Goal: Information Seeking & Learning: Learn about a topic

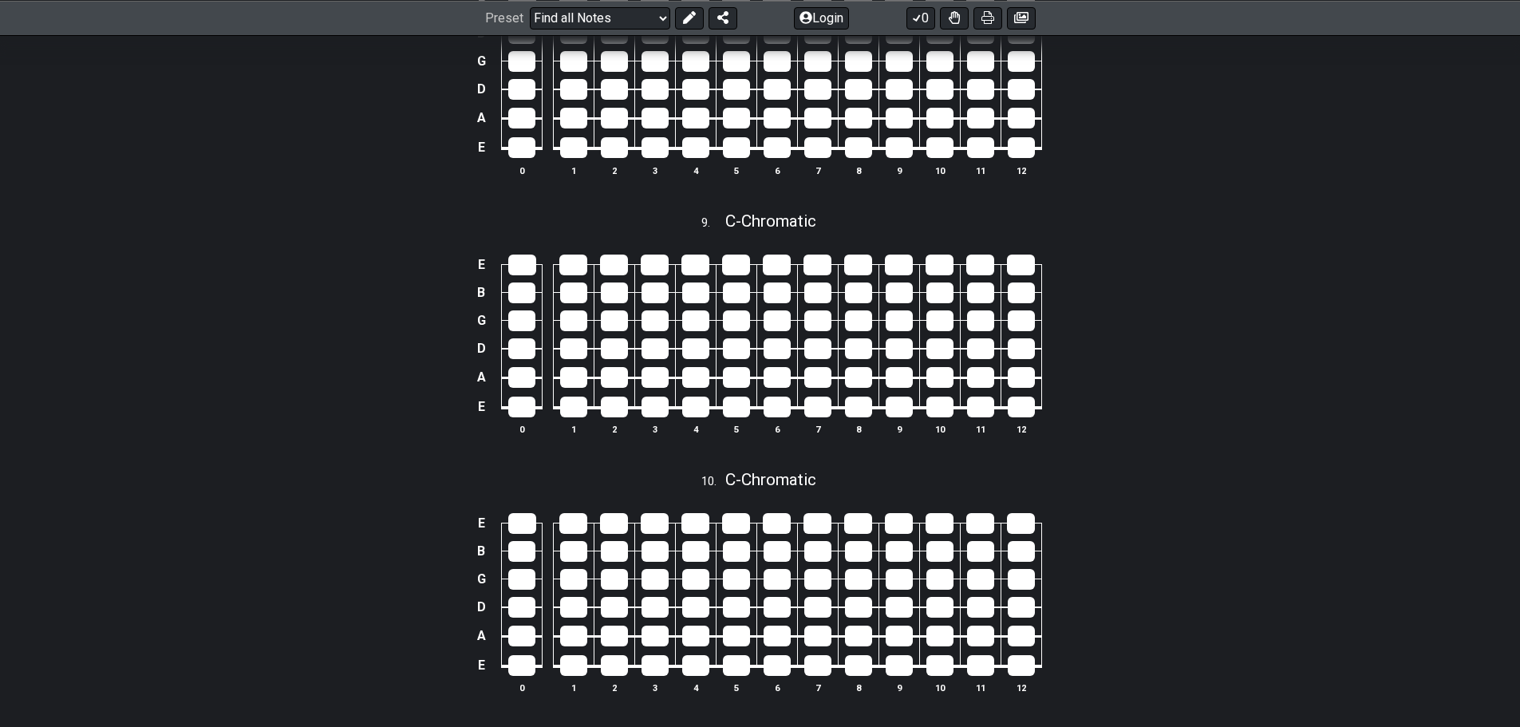
scroll to position [3110, 0]
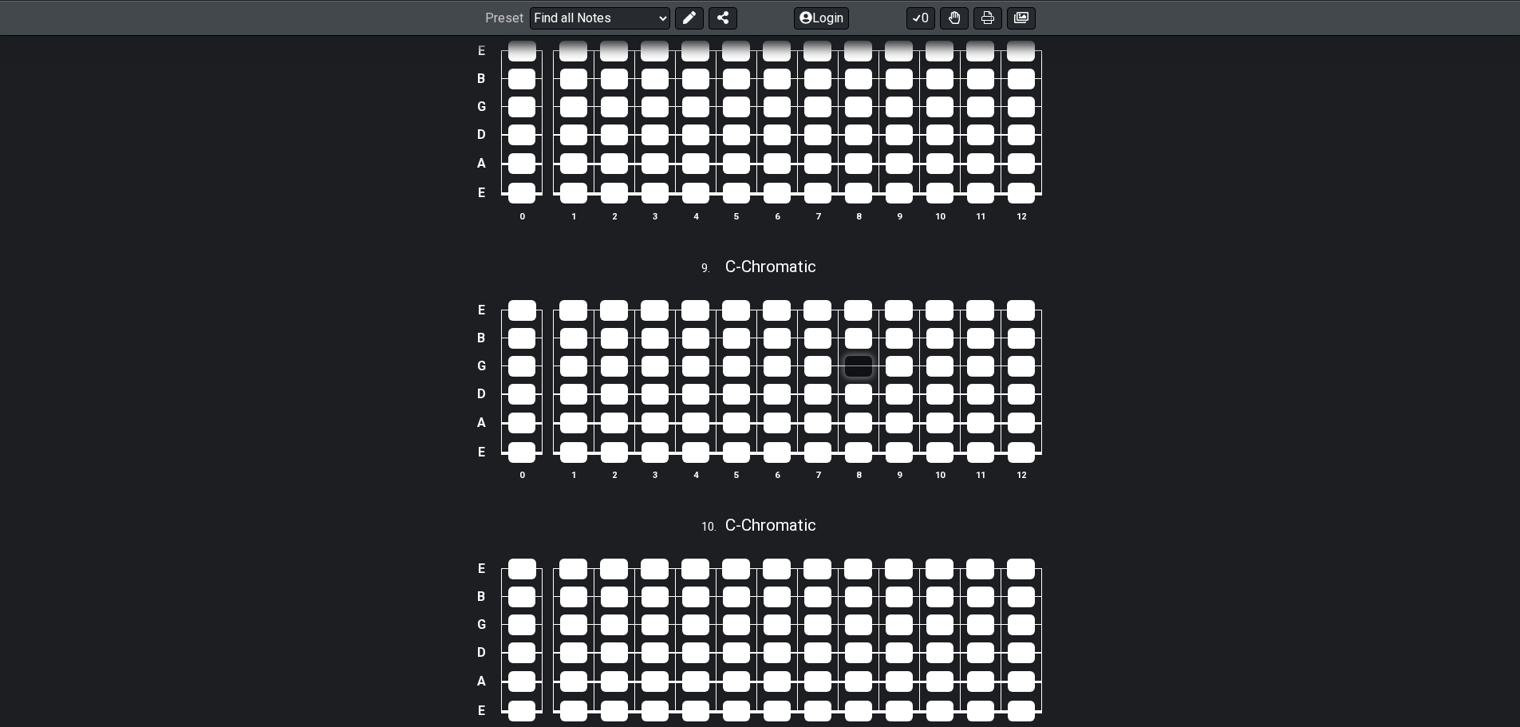
click at [851, 369] on div at bounding box center [858, 366] width 27 height 21
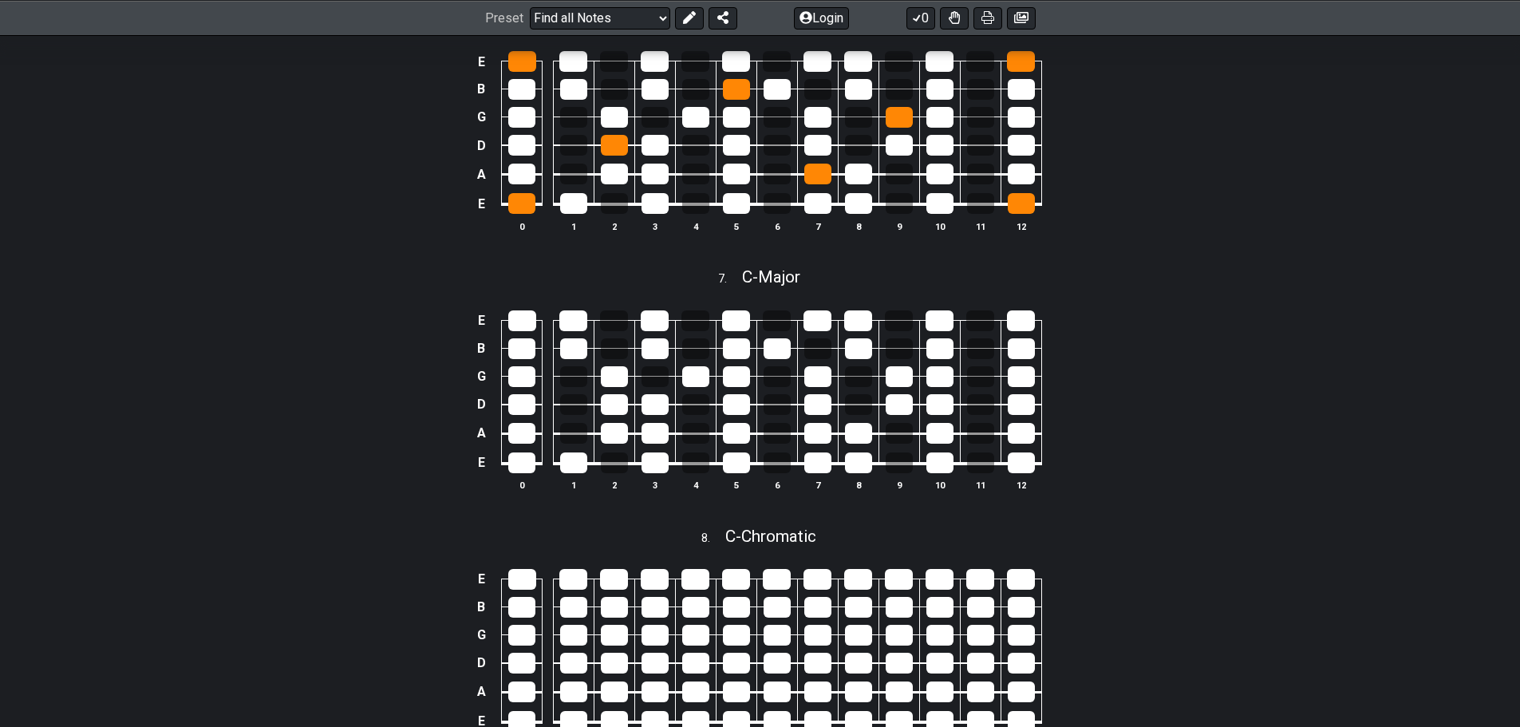
scroll to position [2552, 0]
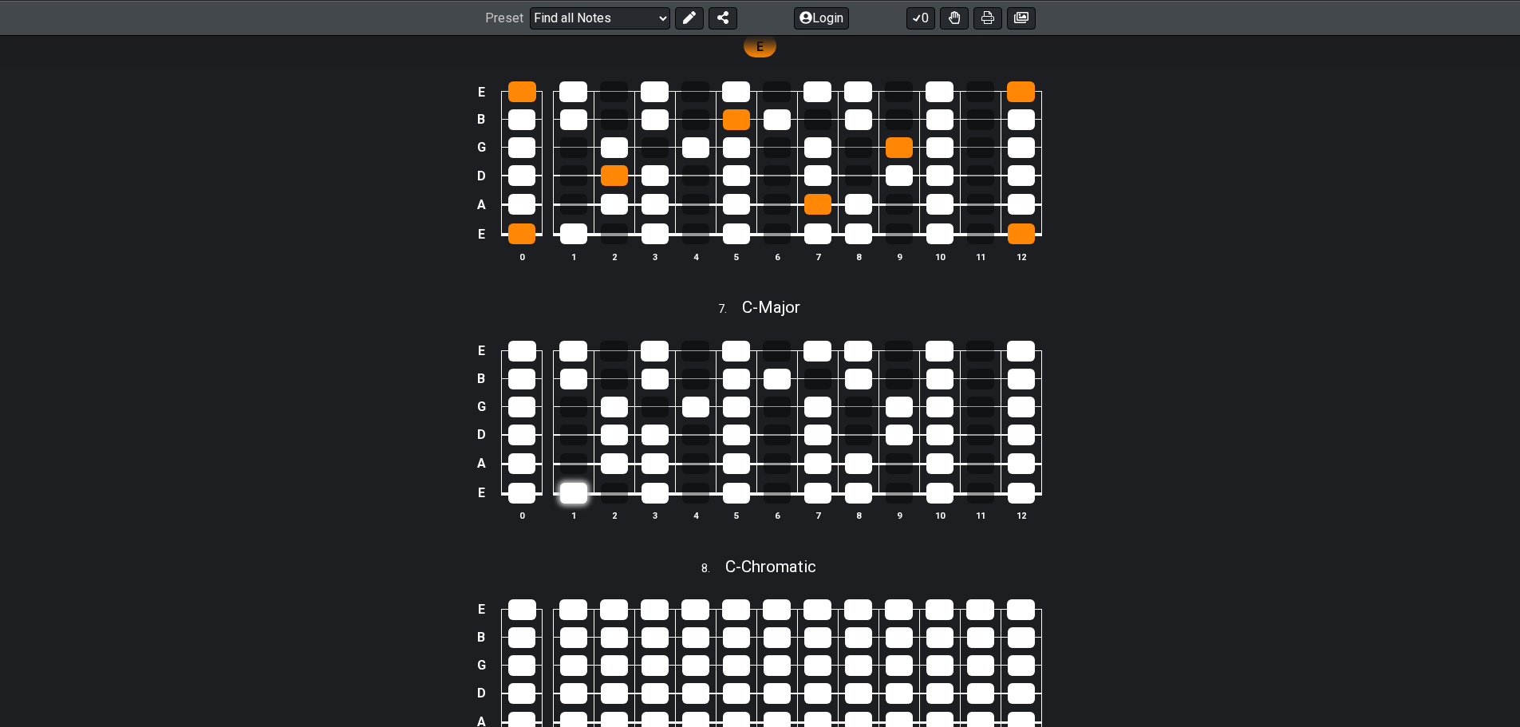
click at [569, 486] on div at bounding box center [573, 493] width 27 height 21
click at [660, 493] on div at bounding box center [654, 493] width 27 height 21
click at [649, 495] on div at bounding box center [654, 493] width 27 height 21
click at [576, 496] on div at bounding box center [573, 493] width 27 height 21
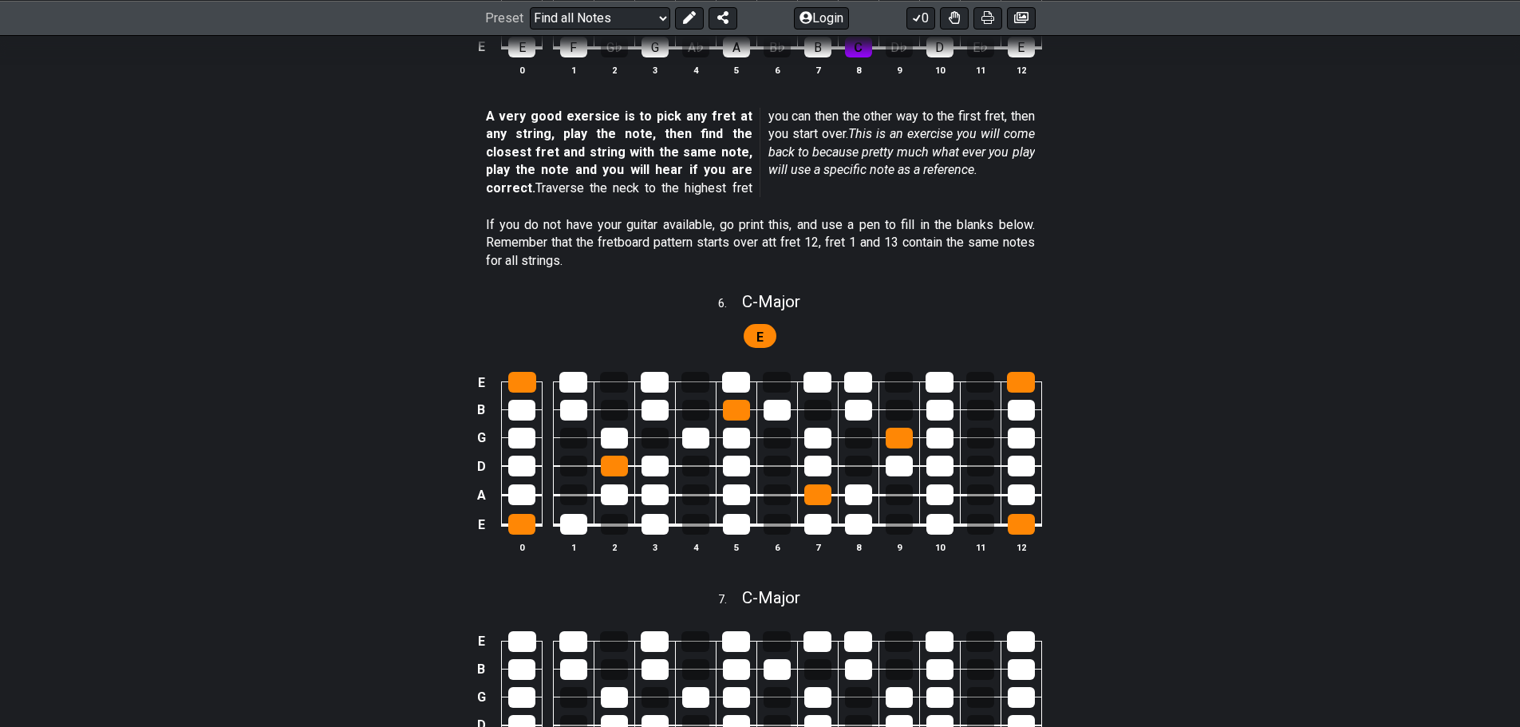
scroll to position [2233, 0]
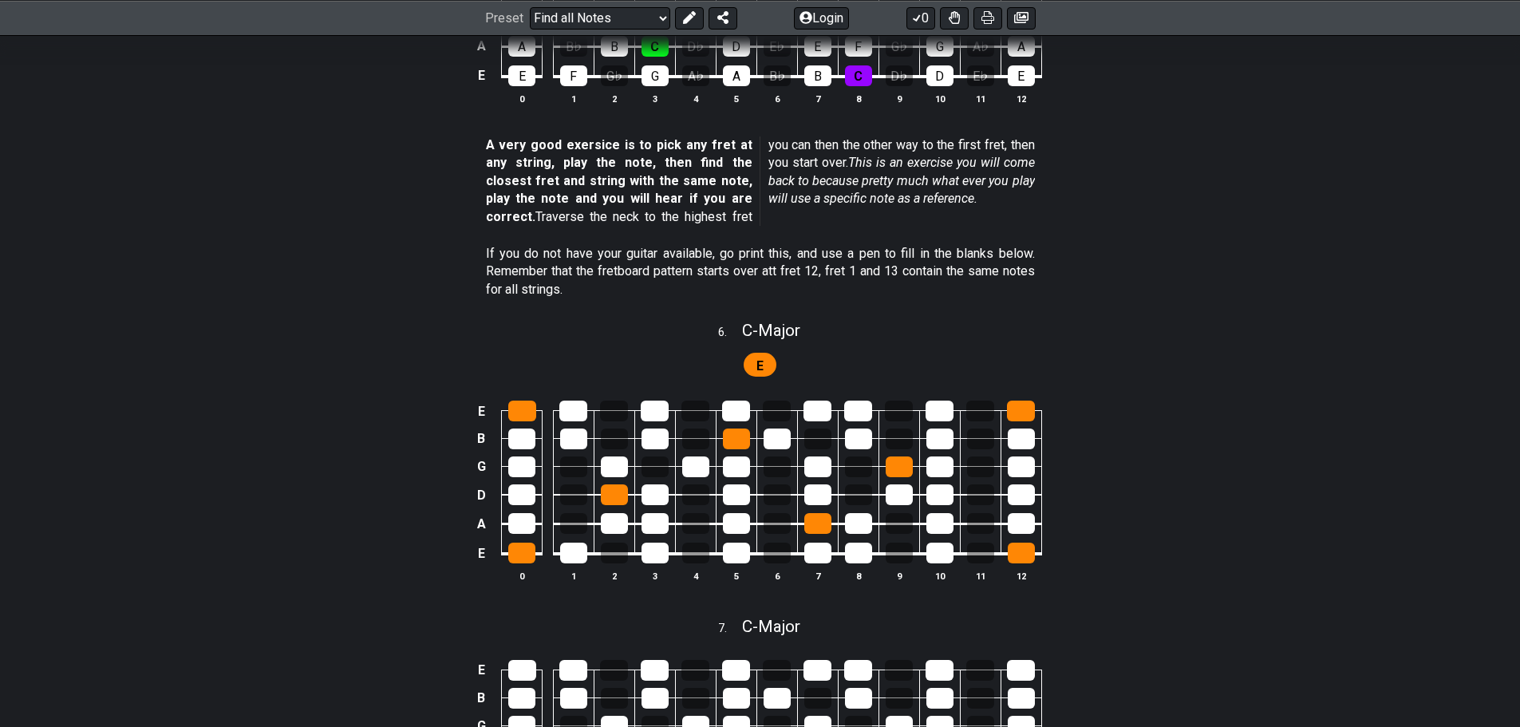
click at [754, 481] on td at bounding box center [736, 481] width 41 height 29
click at [768, 479] on td at bounding box center [776, 481] width 41 height 29
click at [768, 469] on div at bounding box center [776, 466] width 27 height 21
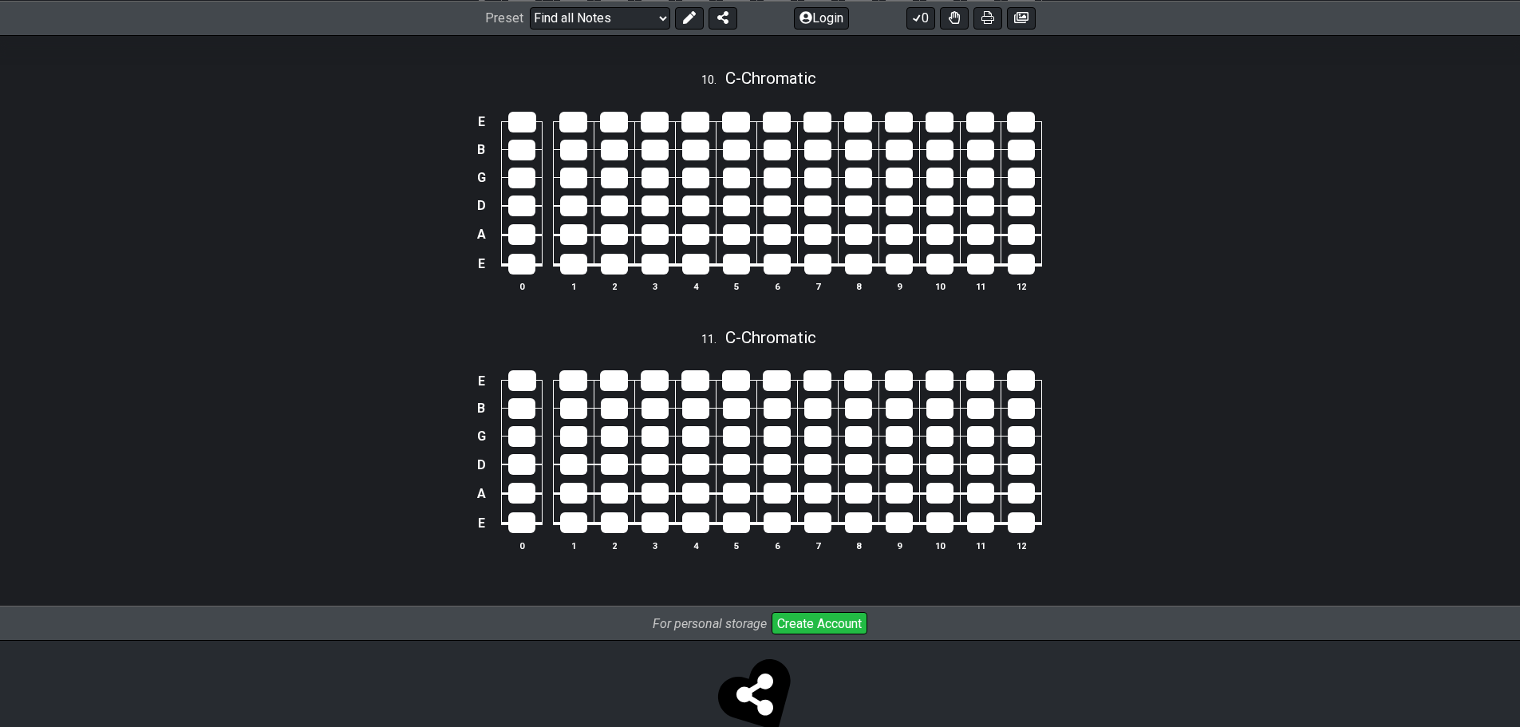
scroll to position [3594, 0]
